Goal: Task Accomplishment & Management: Complete application form

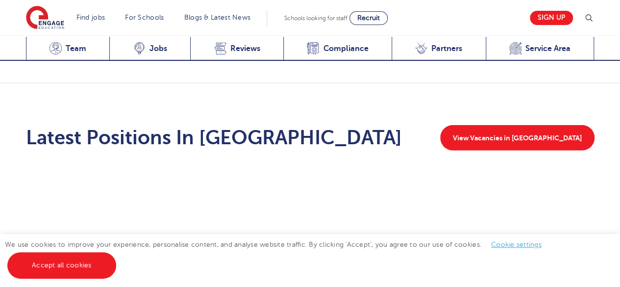
scroll to position [1274, 0]
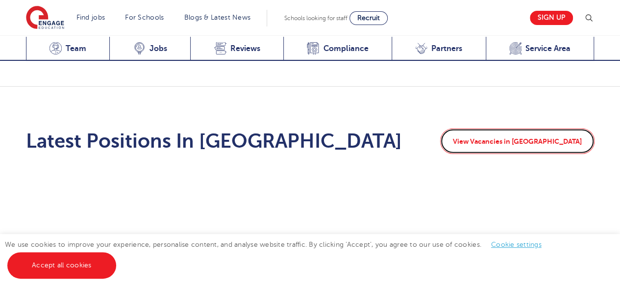
click at [540, 128] on link "View Vacancies in Bradford" at bounding box center [517, 140] width 154 height 25
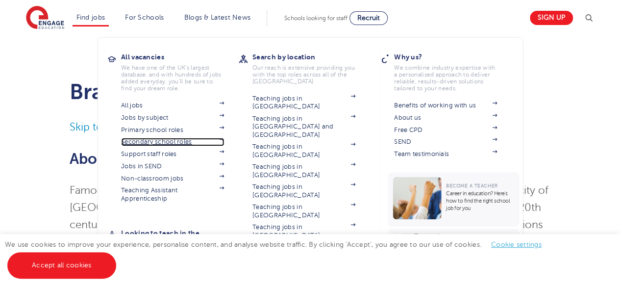
click at [146, 141] on link "Secondary school roles" at bounding box center [172, 142] width 103 height 8
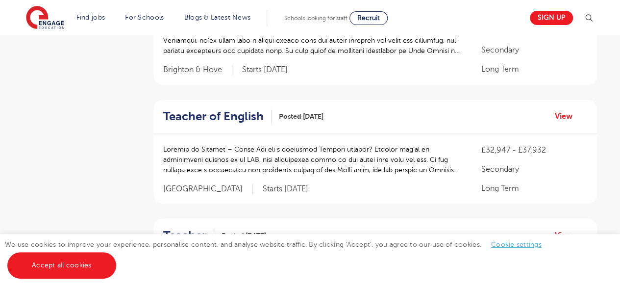
scroll to position [804, 0]
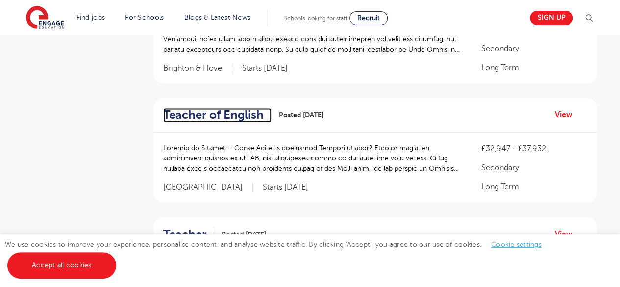
click at [207, 112] on h2 "Teacher of English" at bounding box center [213, 115] width 100 height 14
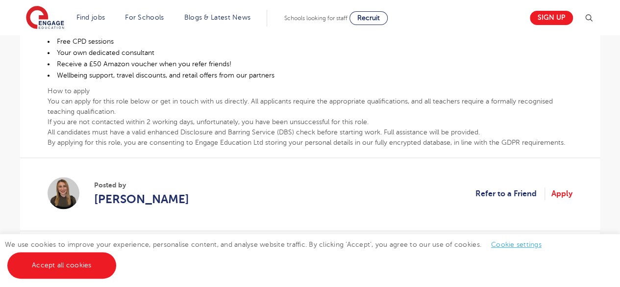
scroll to position [529, 0]
